Goal: Task Accomplishment & Management: Manage account settings

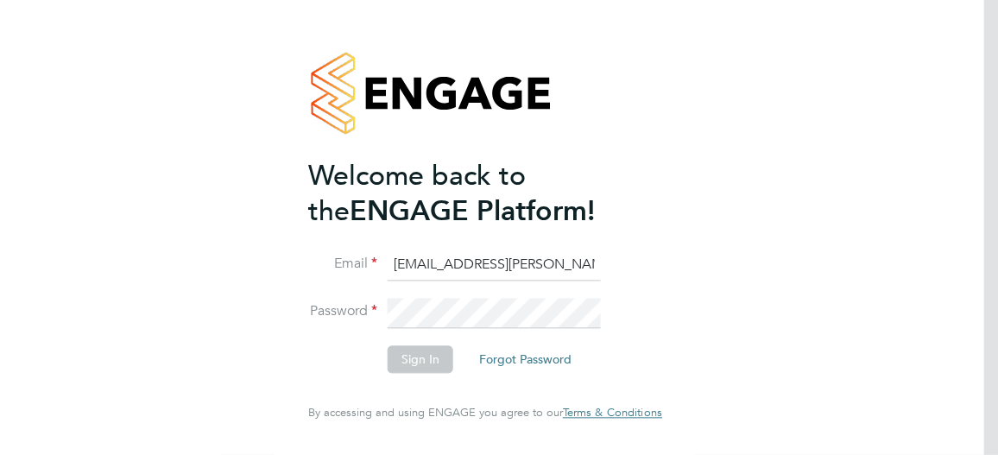
type input "[EMAIL_ADDRESS][PERSON_NAME][DOMAIN_NAME]"
click at [431, 356] on button "Sign In" at bounding box center [420, 360] width 66 height 28
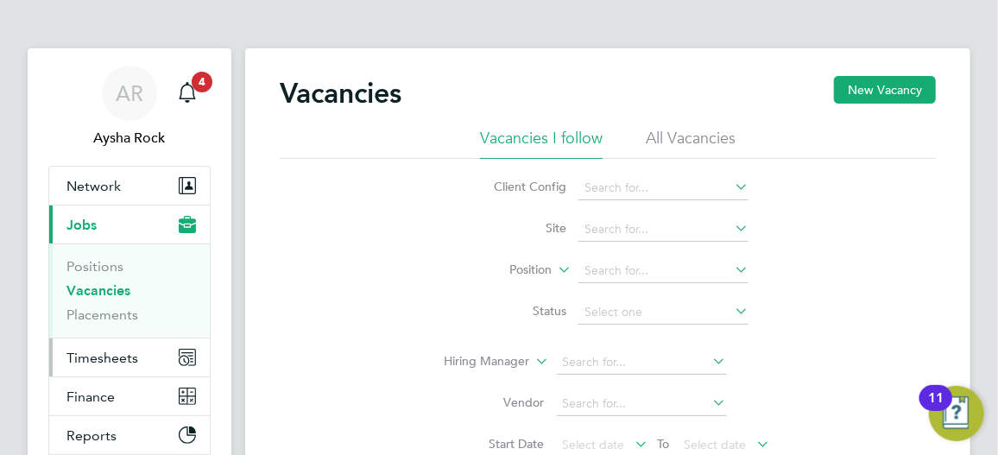
click at [102, 349] on span "Timesheets" at bounding box center [102, 357] width 72 height 16
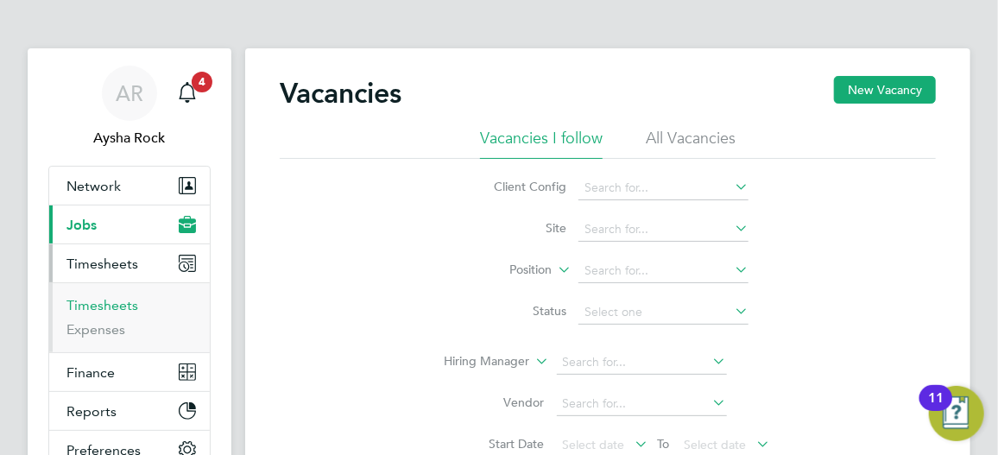
click at [106, 310] on link "Timesheets" at bounding box center [102, 305] width 72 height 16
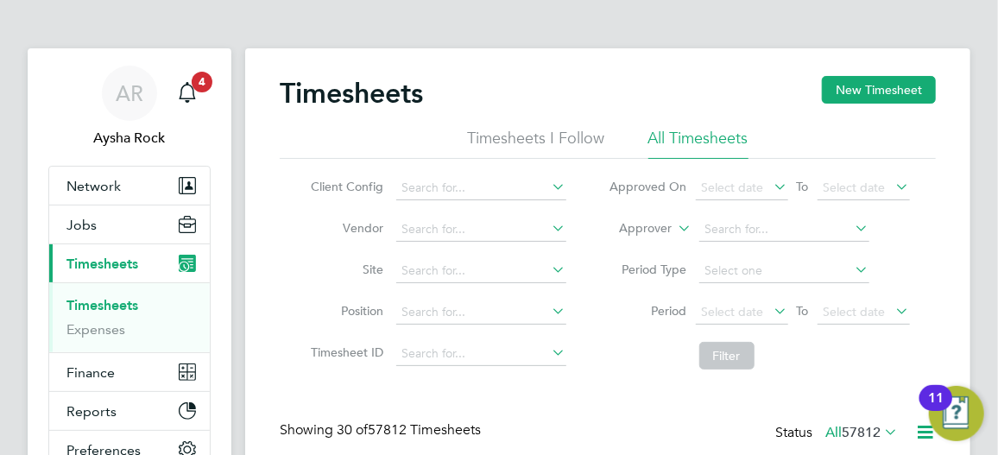
click at [549, 227] on icon at bounding box center [549, 228] width 0 height 24
click at [439, 280] on input at bounding box center [481, 271] width 170 height 24
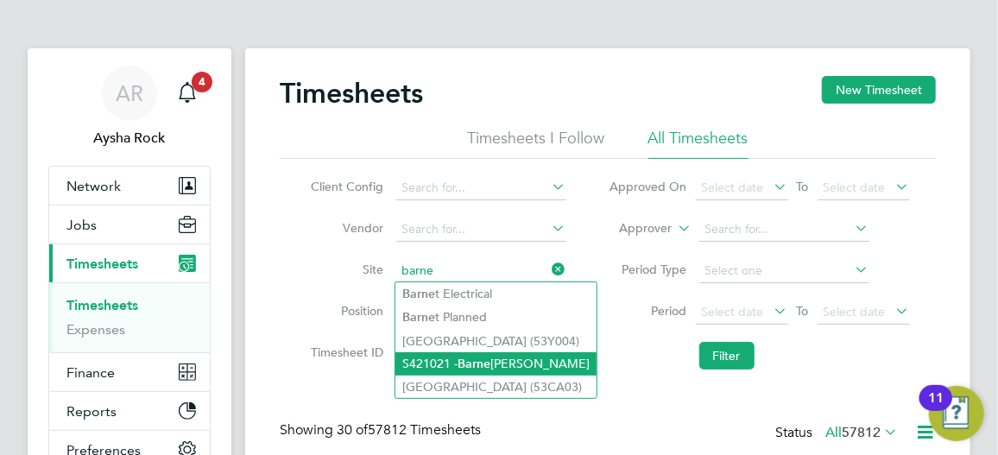
click at [478, 368] on b "Barne" at bounding box center [473, 363] width 33 height 15
type input "S421021 - Barne Barton"
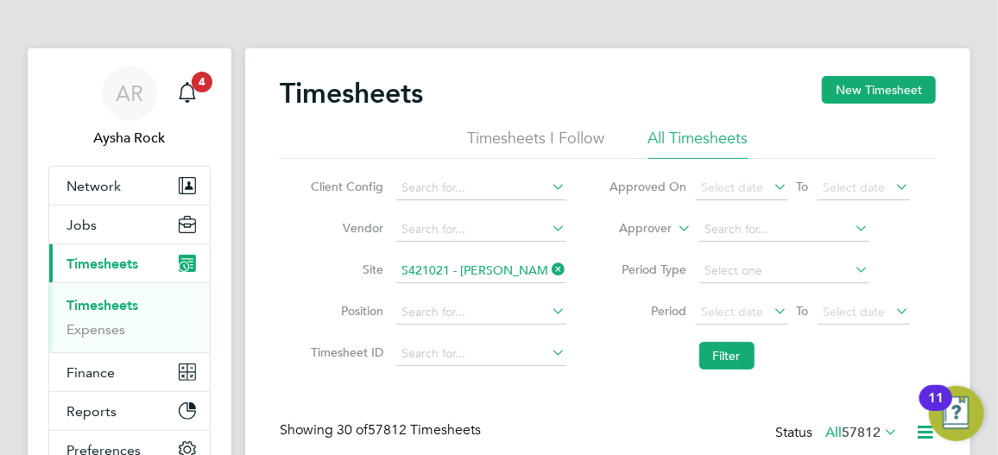
click at [771, 306] on icon at bounding box center [771, 311] width 0 height 24
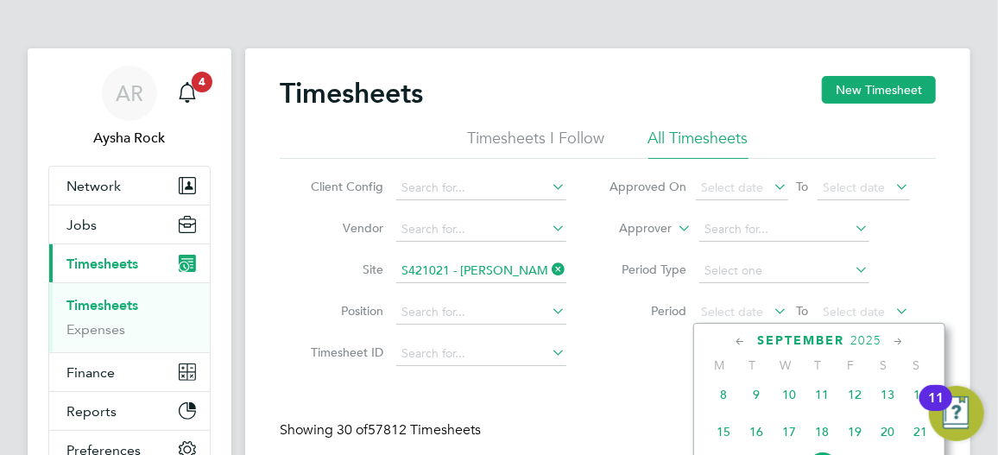
click at [726, 404] on span "8" at bounding box center [723, 394] width 33 height 33
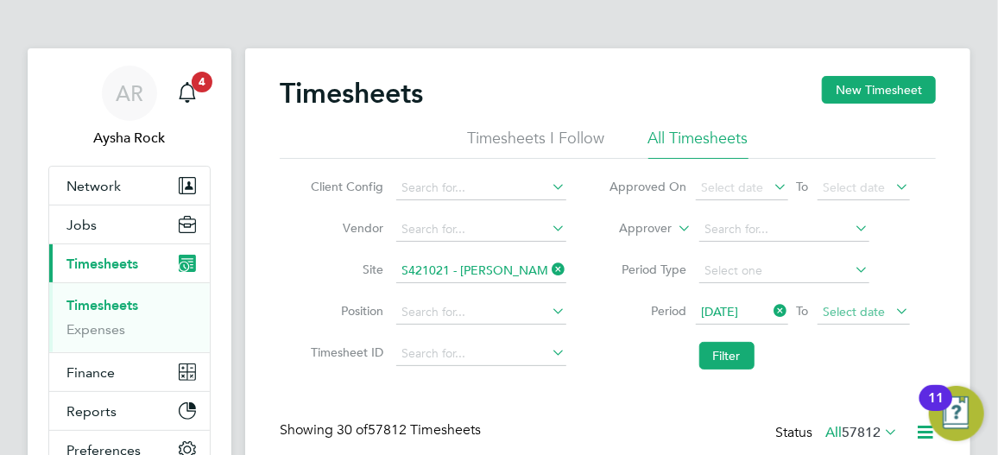
click at [865, 313] on span "Select date" at bounding box center [854, 312] width 62 height 16
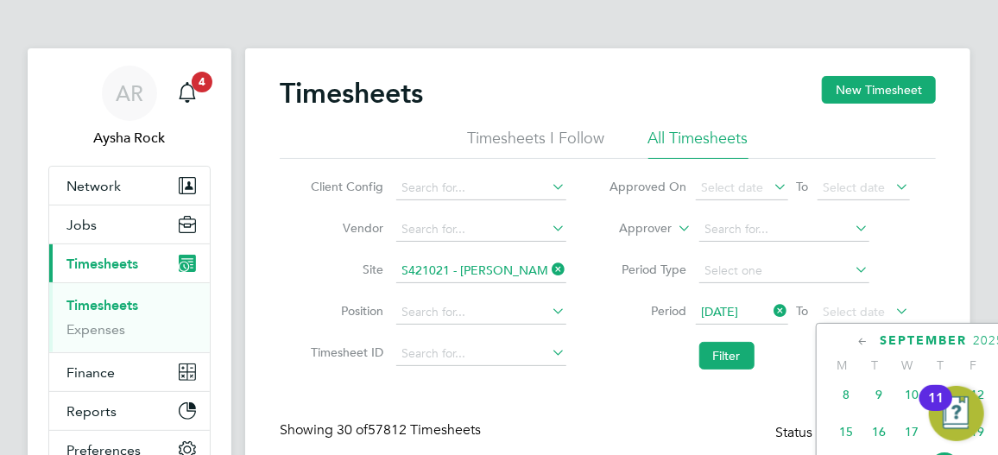
click at [975, 440] on img "Open Resource Center, 11 new notifications" at bounding box center [955, 413] width 55 height 55
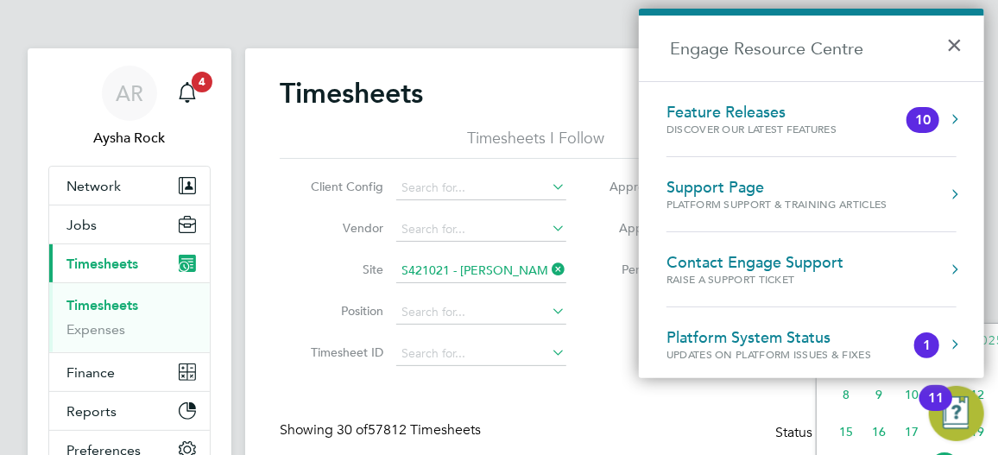
click at [867, 440] on span "16" at bounding box center [878, 431] width 33 height 33
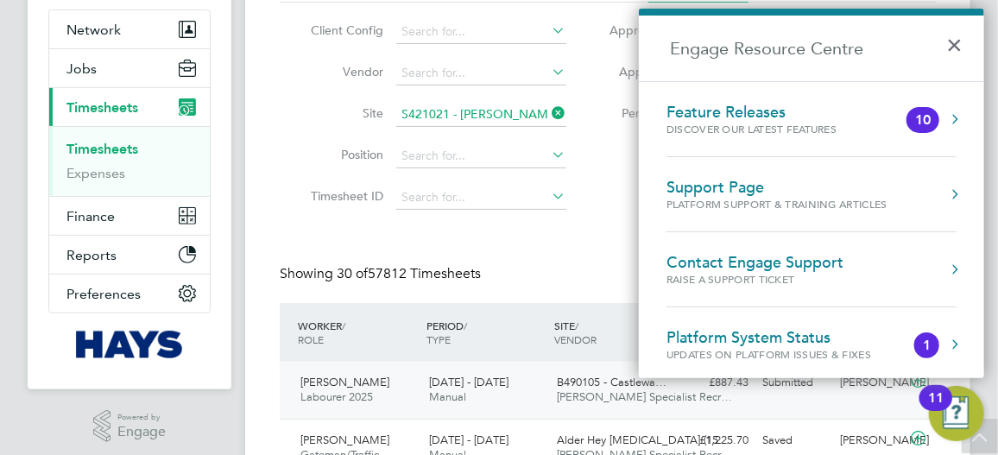
click at [866, 397] on div "Gary Dickenson" at bounding box center [871, 382] width 77 height 28
click at [940, 410] on div "11" at bounding box center [936, 409] width 16 height 22
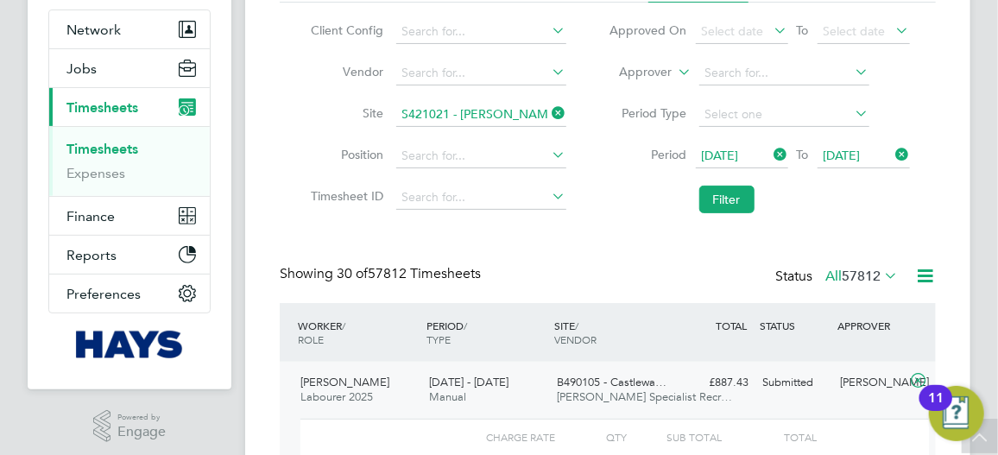
click at [892, 156] on icon at bounding box center [892, 154] width 0 height 24
click at [892, 148] on icon at bounding box center [892, 154] width 0 height 24
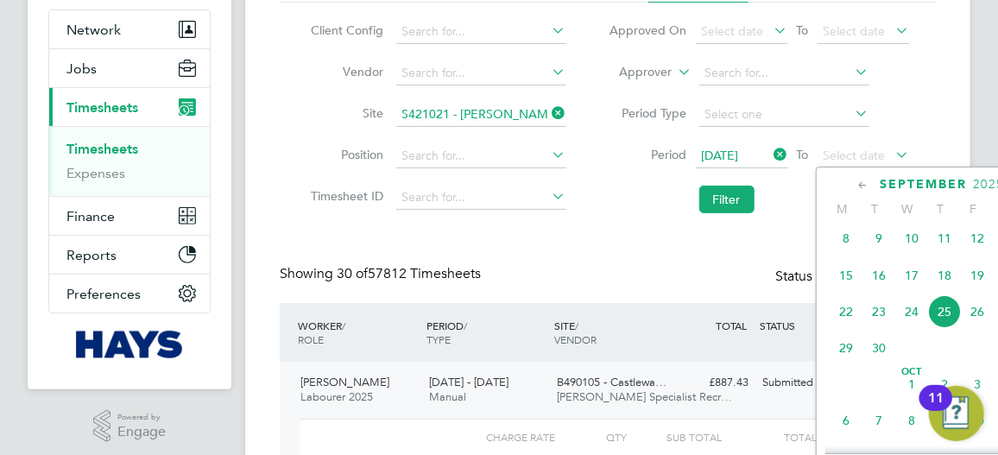
click at [977, 321] on span "26" at bounding box center [976, 311] width 33 height 33
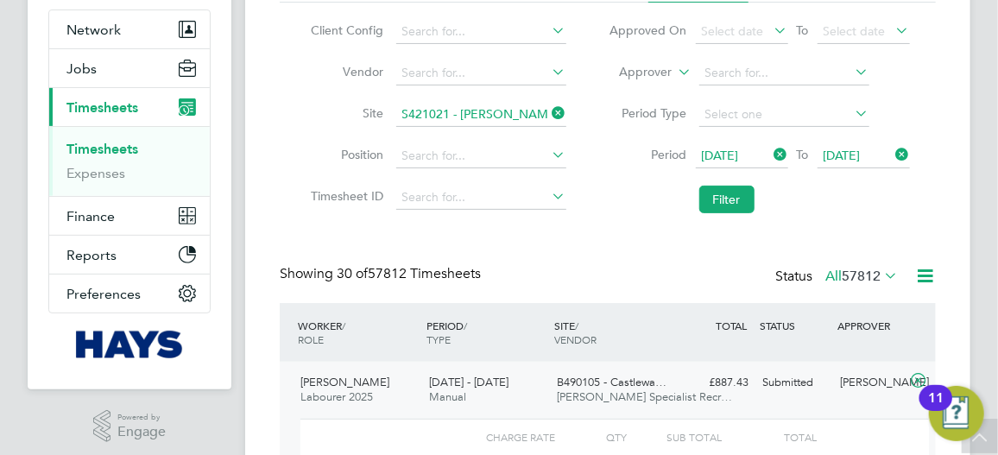
click at [675, 72] on icon at bounding box center [675, 68] width 0 height 16
click at [642, 90] on li "Worker" at bounding box center [630, 92] width 85 height 22
click at [724, 79] on input at bounding box center [784, 73] width 170 height 24
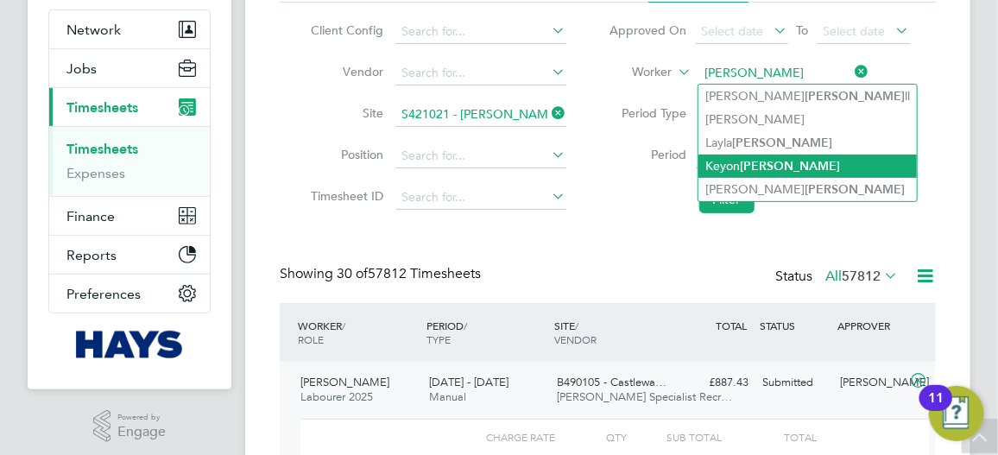
click at [765, 162] on b "Browne" at bounding box center [790, 166] width 100 height 15
type input "Keyon Browne"
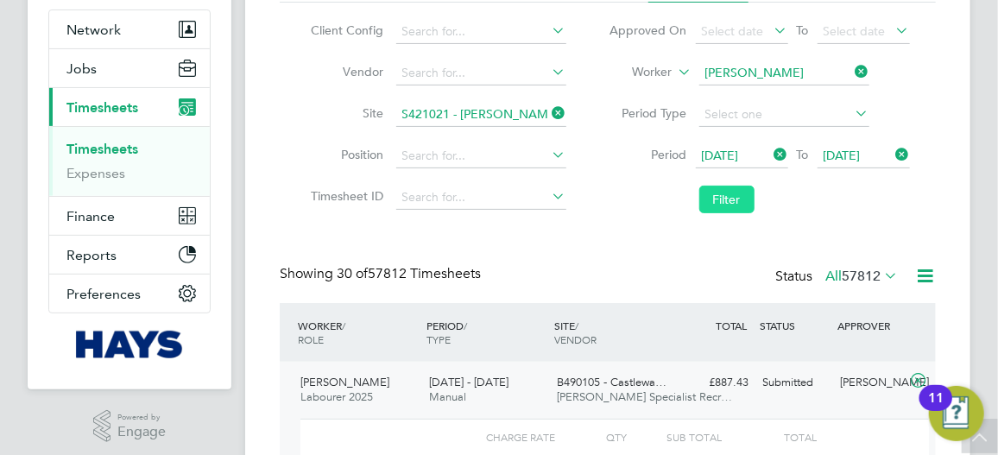
click at [733, 200] on button "Filter" at bounding box center [726, 200] width 55 height 28
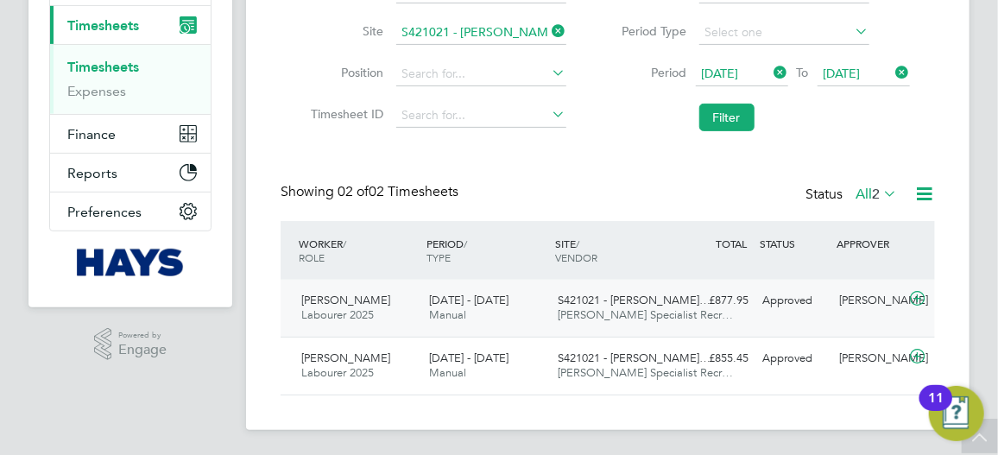
click at [680, 324] on div "Keyon Browne Labourer 2025 13 - 19 Sep 2025 13 - 19 Sep 2025 Manual S421021 - B…" at bounding box center [607, 308] width 654 height 57
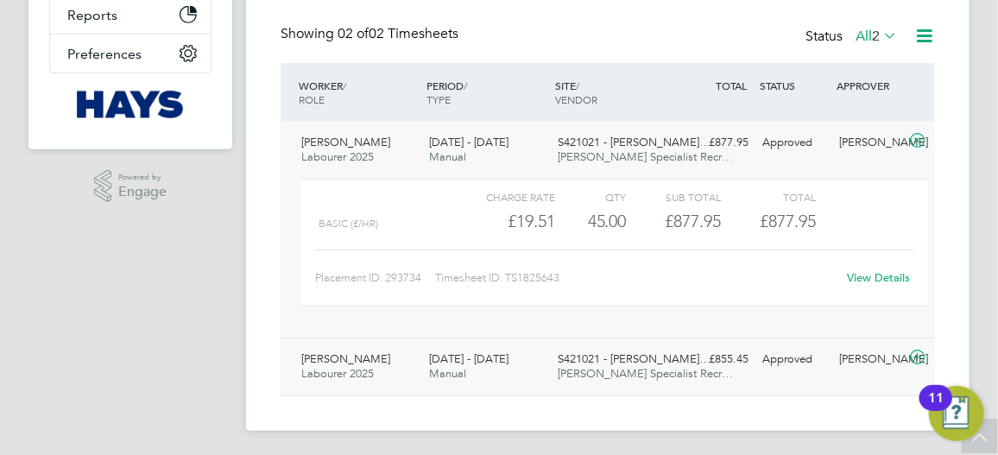
click at [909, 354] on icon at bounding box center [917, 357] width 22 height 14
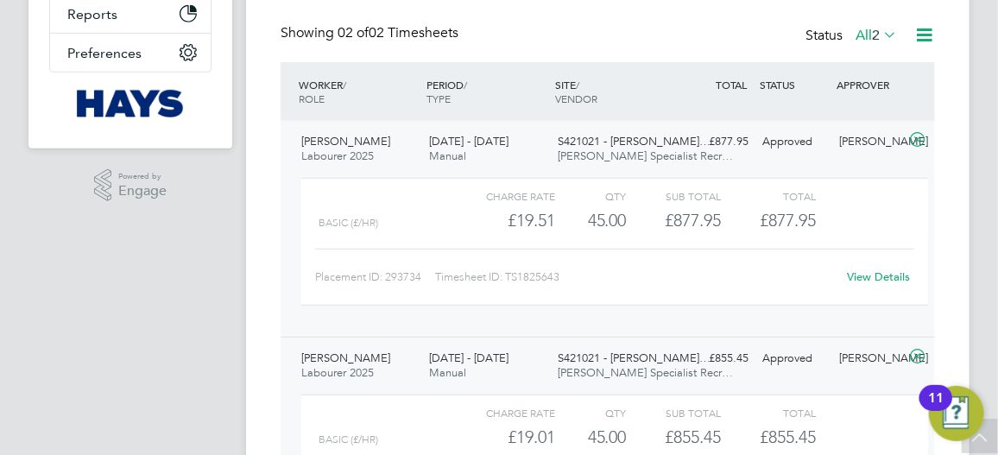
click at [867, 271] on link "View Details" at bounding box center [878, 276] width 63 height 15
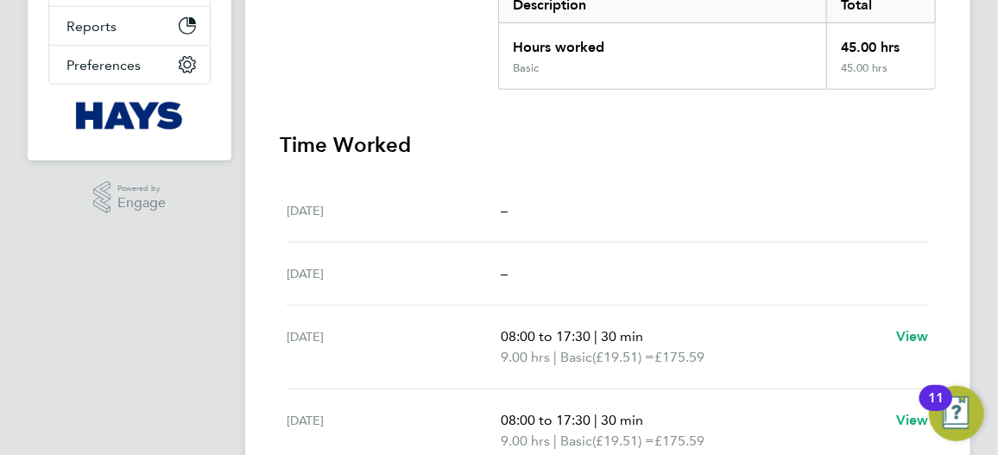
scroll to position [235, 0]
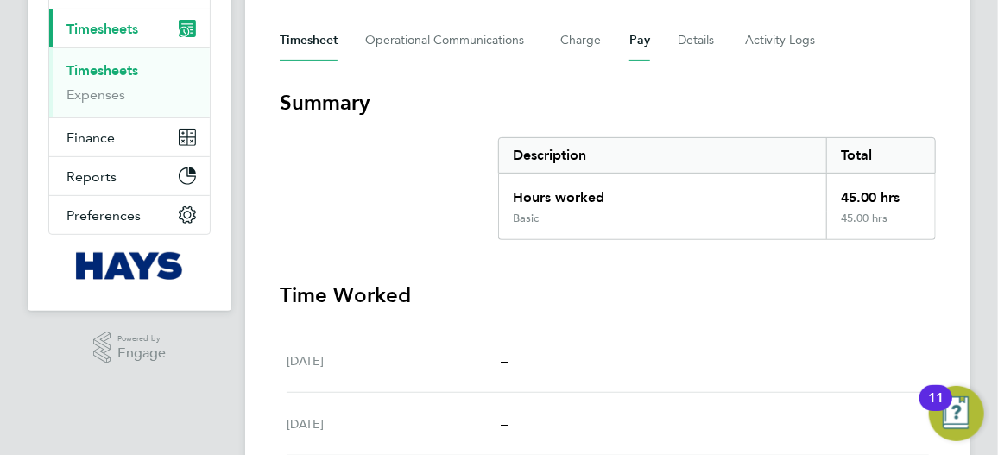
click at [634, 42] on button "Pay" at bounding box center [639, 40] width 21 height 41
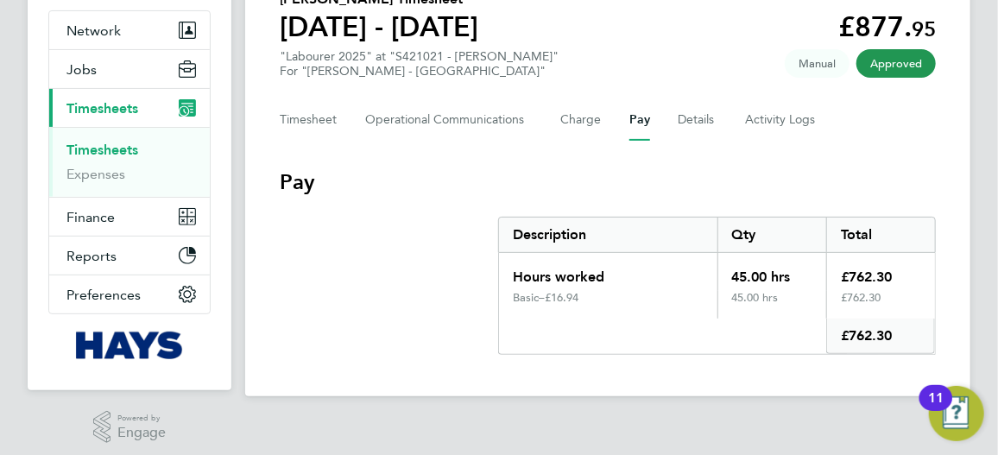
scroll to position [156, 0]
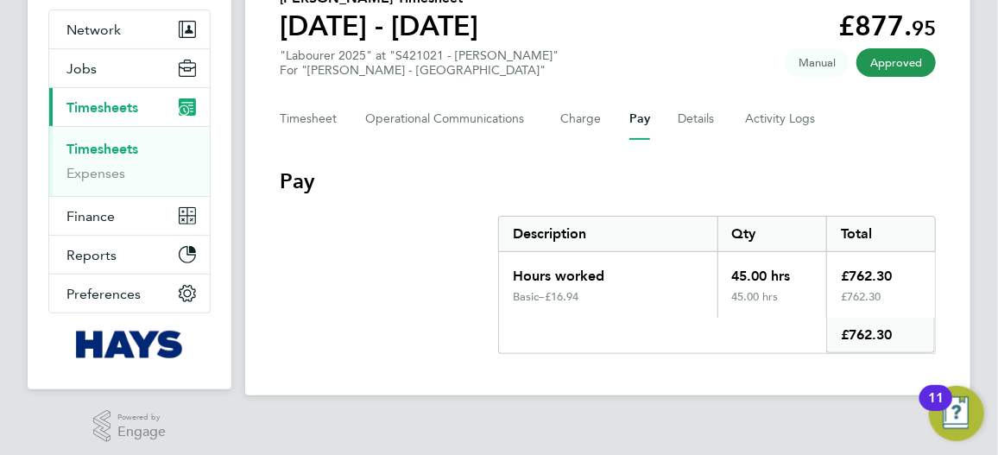
click at [777, 351] on div "Back Following Keyon Browne's Timesheet 13 - 19 Sept 2025 £877. 95 "Labourer 20…" at bounding box center [607, 143] width 725 height 503
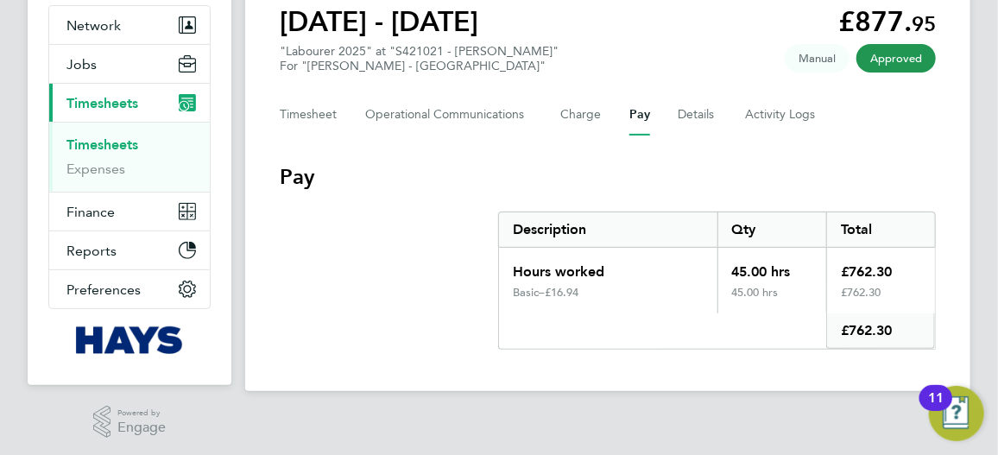
scroll to position [161, 0]
click at [578, 119] on button "Charge" at bounding box center [580, 113] width 41 height 41
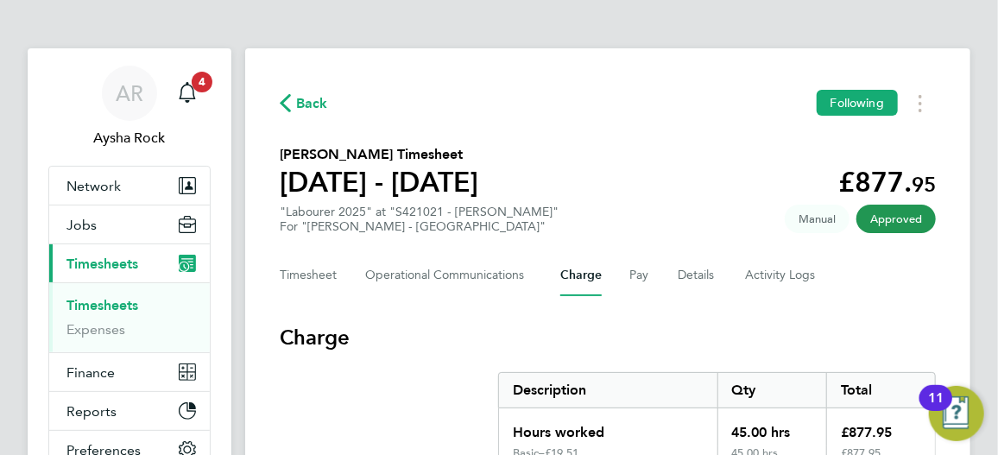
click at [301, 110] on span "Back" at bounding box center [312, 103] width 32 height 21
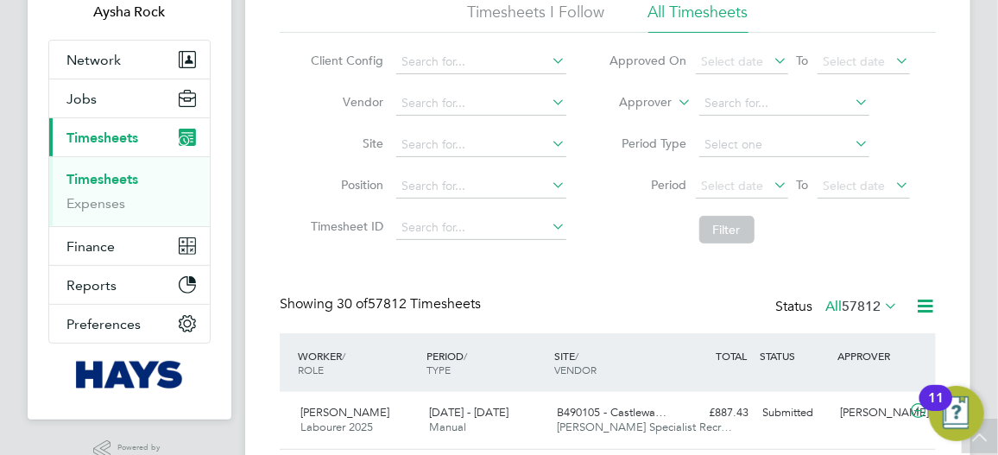
click at [675, 103] on icon at bounding box center [675, 98] width 0 height 16
click at [634, 127] on li "Worker" at bounding box center [630, 122] width 85 height 22
click at [723, 107] on input at bounding box center [784, 103] width 170 height 24
